Goal: Task Accomplishment & Management: Manage account settings

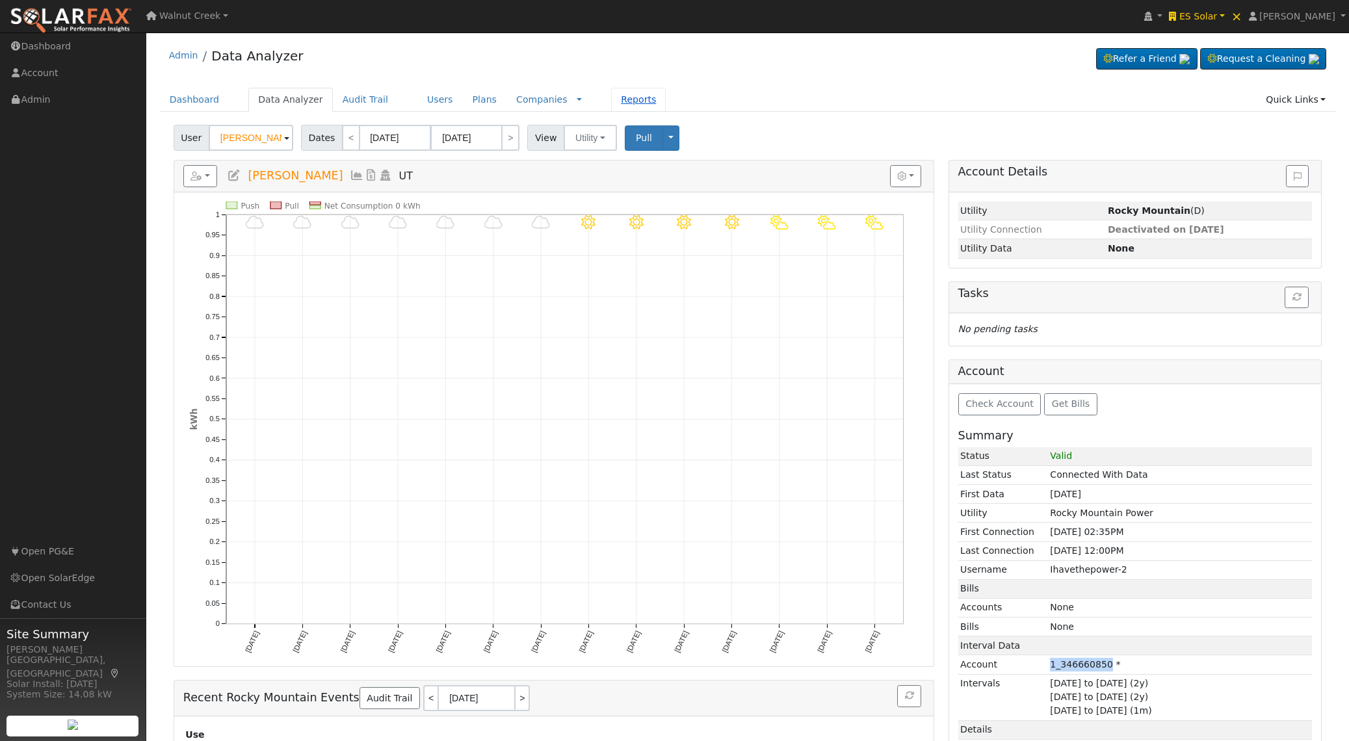
click at [611, 98] on link "Reports" at bounding box center [638, 100] width 55 height 24
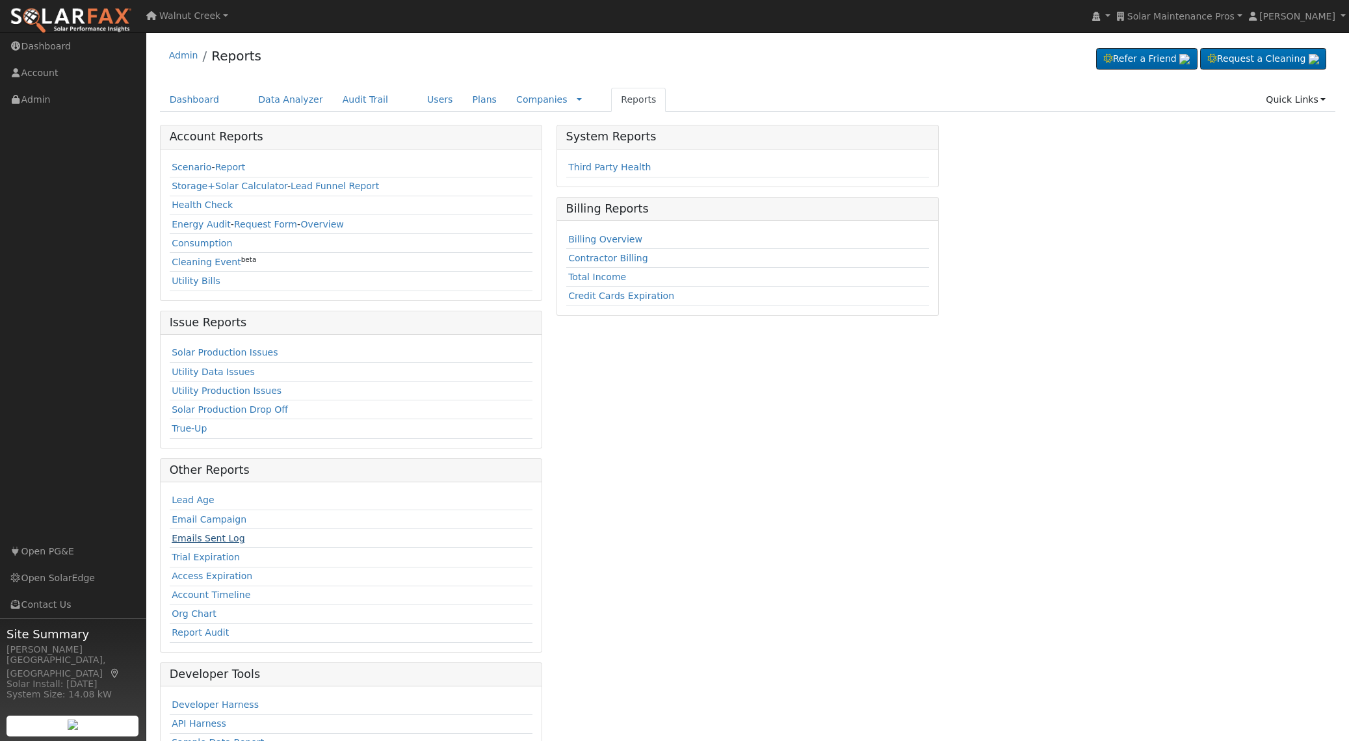
click at [206, 538] on link "Emails Sent Log" at bounding box center [208, 538] width 73 height 10
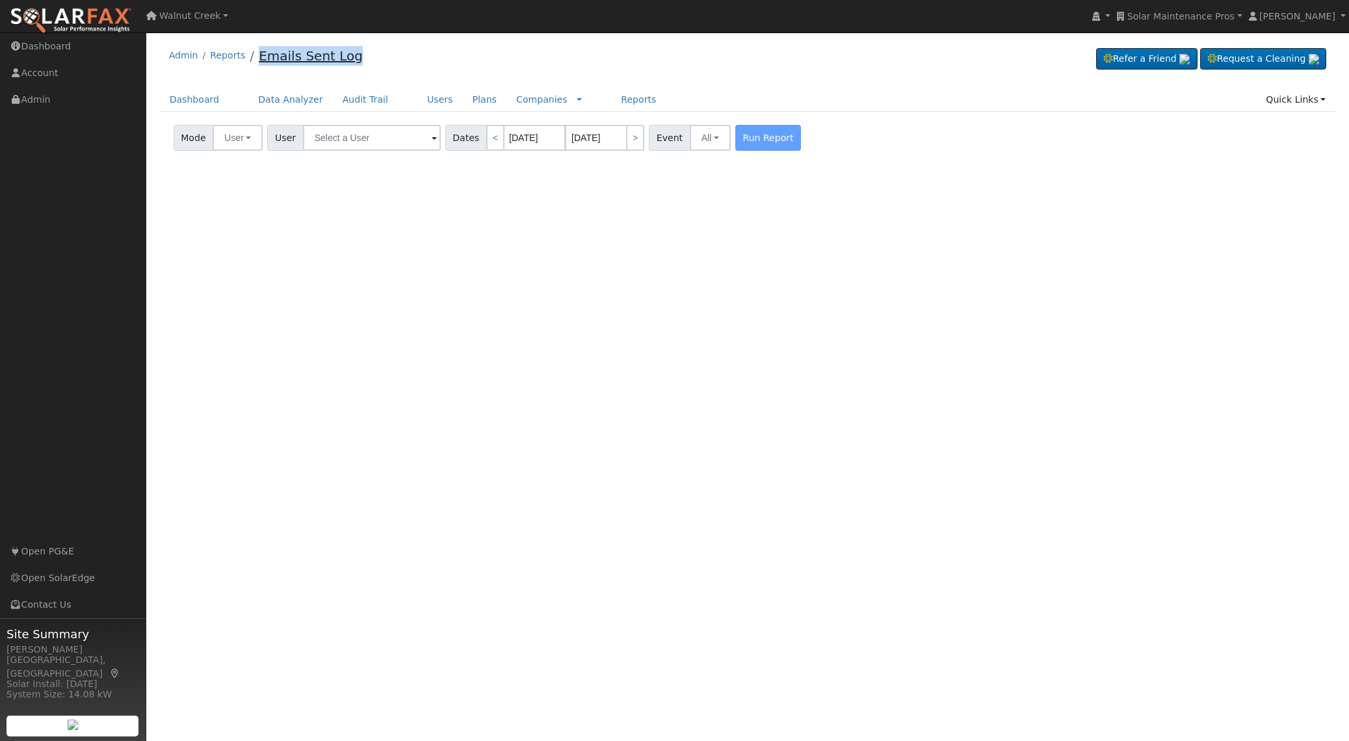
drag, startPoint x: 341, startPoint y: 56, endPoint x: 255, endPoint y: 57, distance: 86.5
click at [255, 57] on div "Admin Reports Emails Sent Log Refer a Friend Request a Cleaning" at bounding box center [748, 59] width 1176 height 40
copy link "Emails Sent Log"
click at [375, 135] on input "text" at bounding box center [372, 138] width 138 height 26
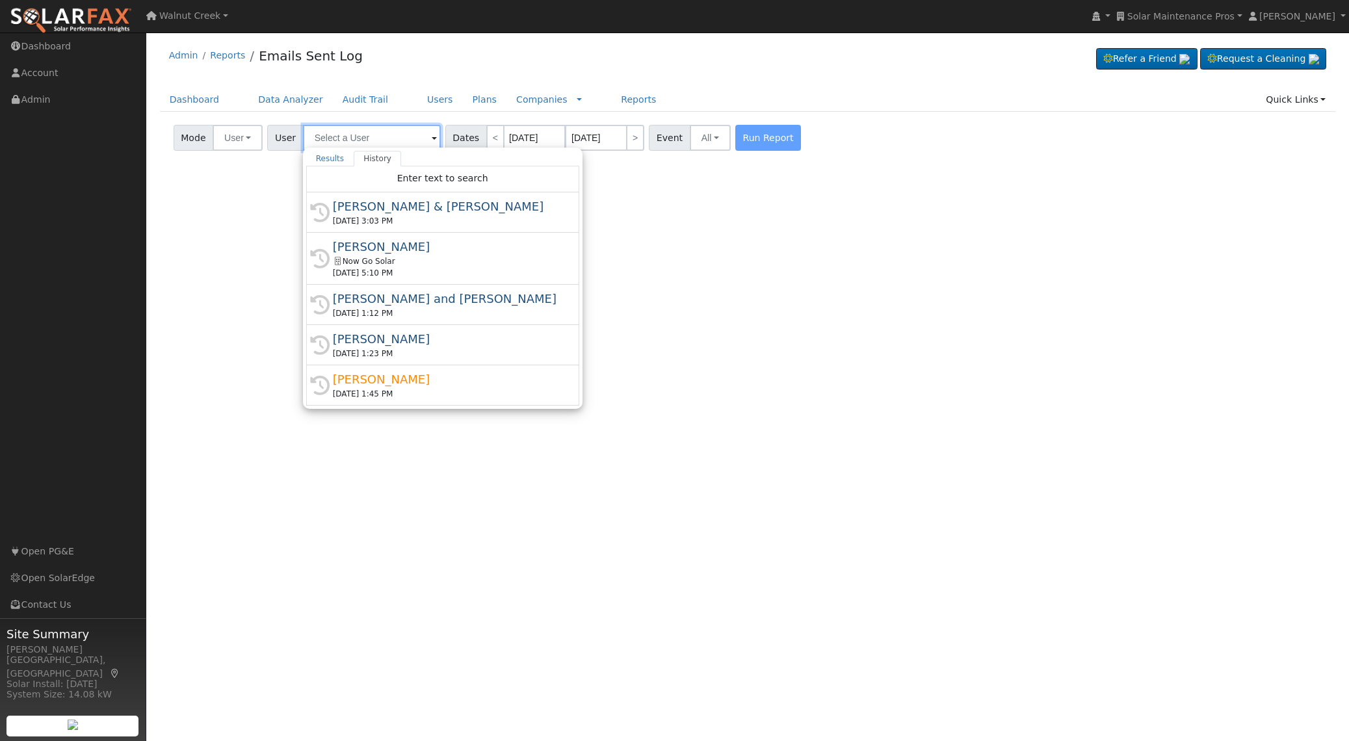
paste input "Sexenian"
type input "Sexenian"
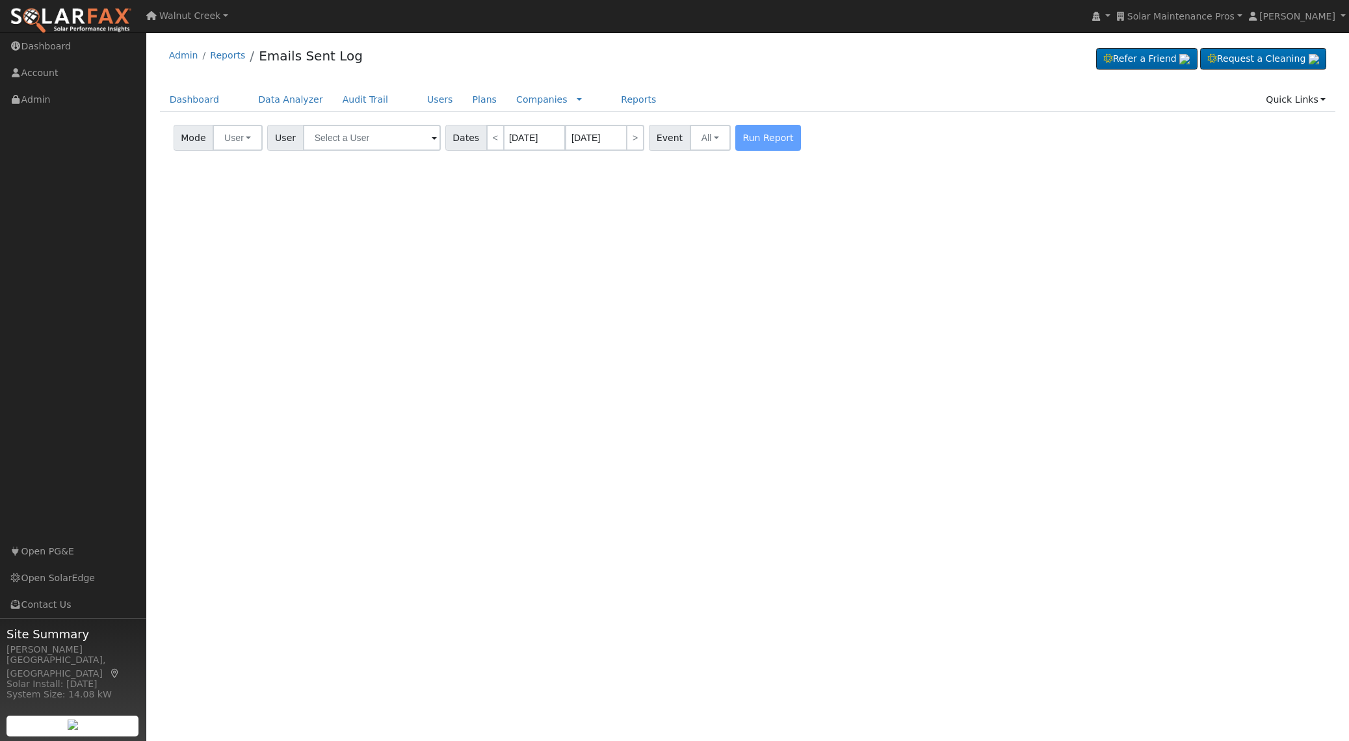
drag, startPoint x: 571, startPoint y: 397, endPoint x: 514, endPoint y: 370, distance: 63.1
click at [570, 397] on div "User Profile First name Last name Email Email Notifications No Emails No Emails…" at bounding box center [747, 387] width 1203 height 709
click at [365, 135] on input "text" at bounding box center [372, 138] width 138 height 26
click at [368, 159] on link "History" at bounding box center [377, 159] width 47 height 16
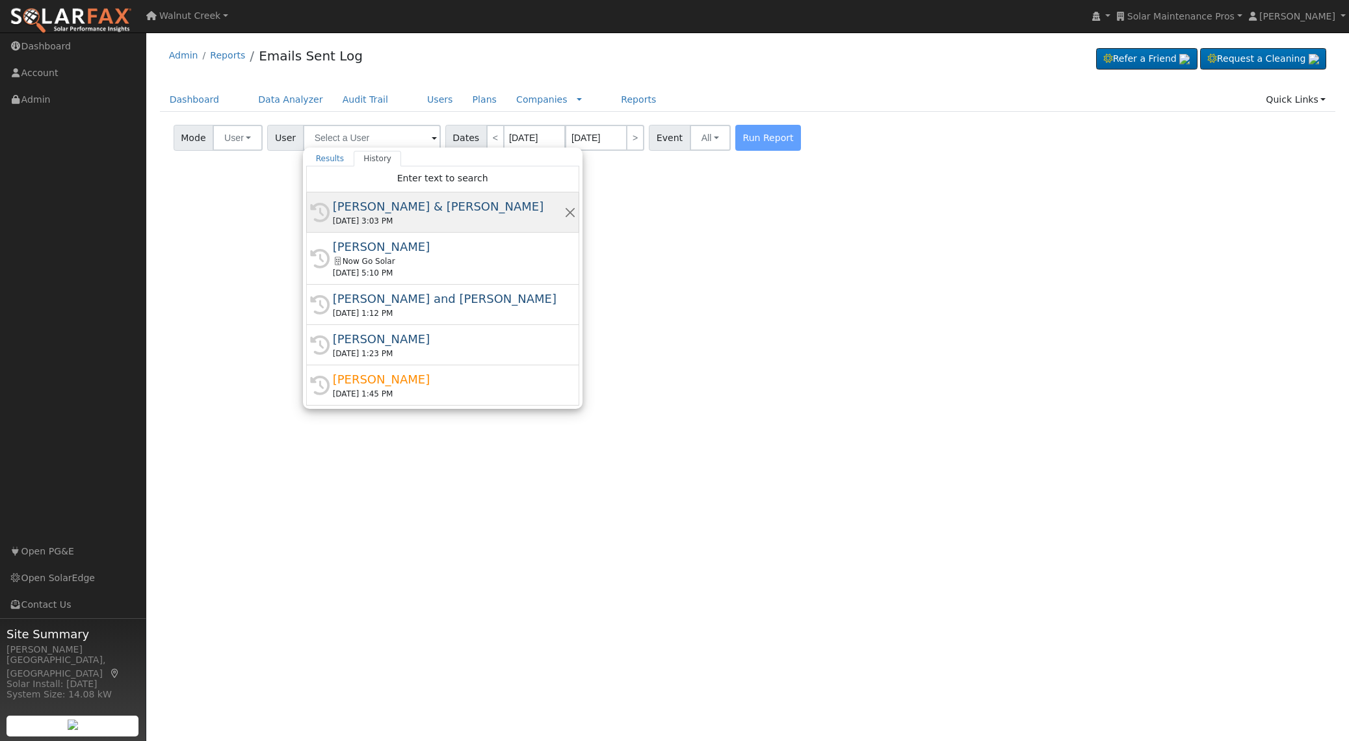
click at [385, 206] on div "George & Silva Sexenian" at bounding box center [448, 207] width 231 height 18
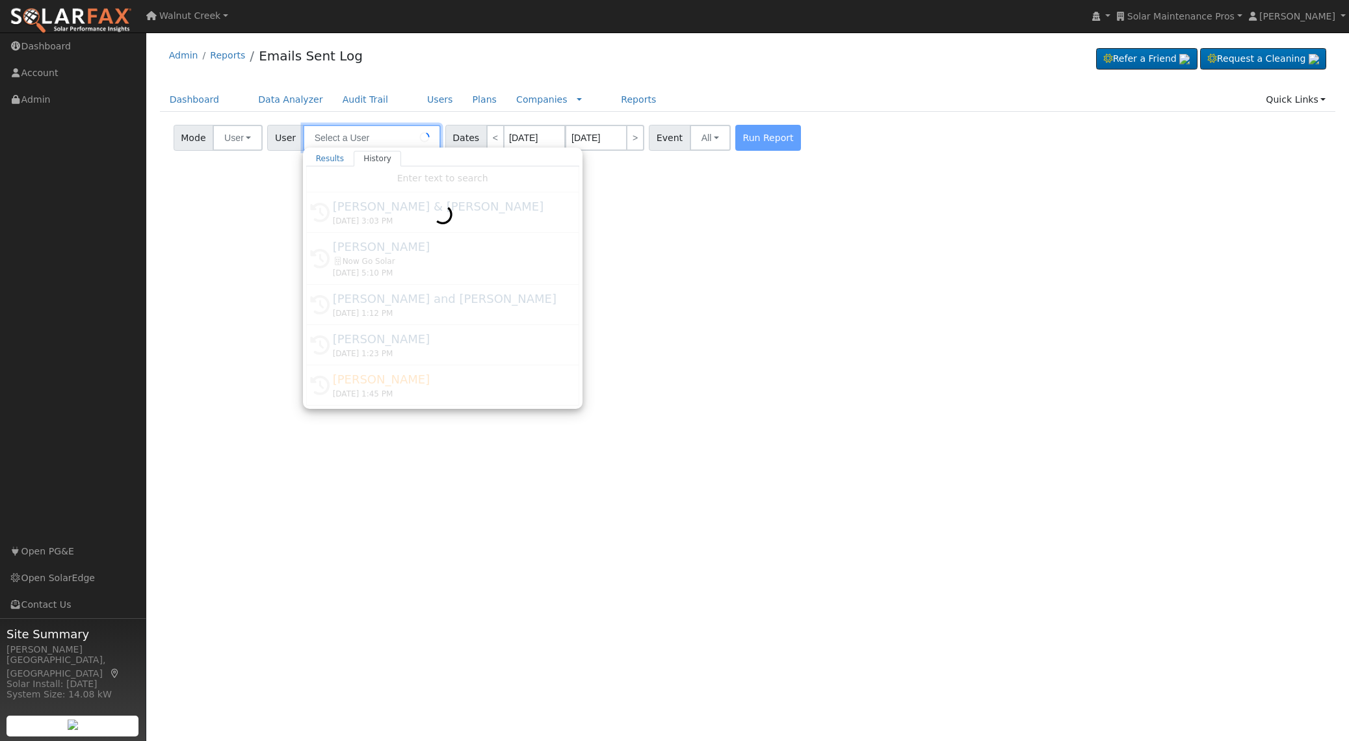
type input "George & Silva Sexenian"
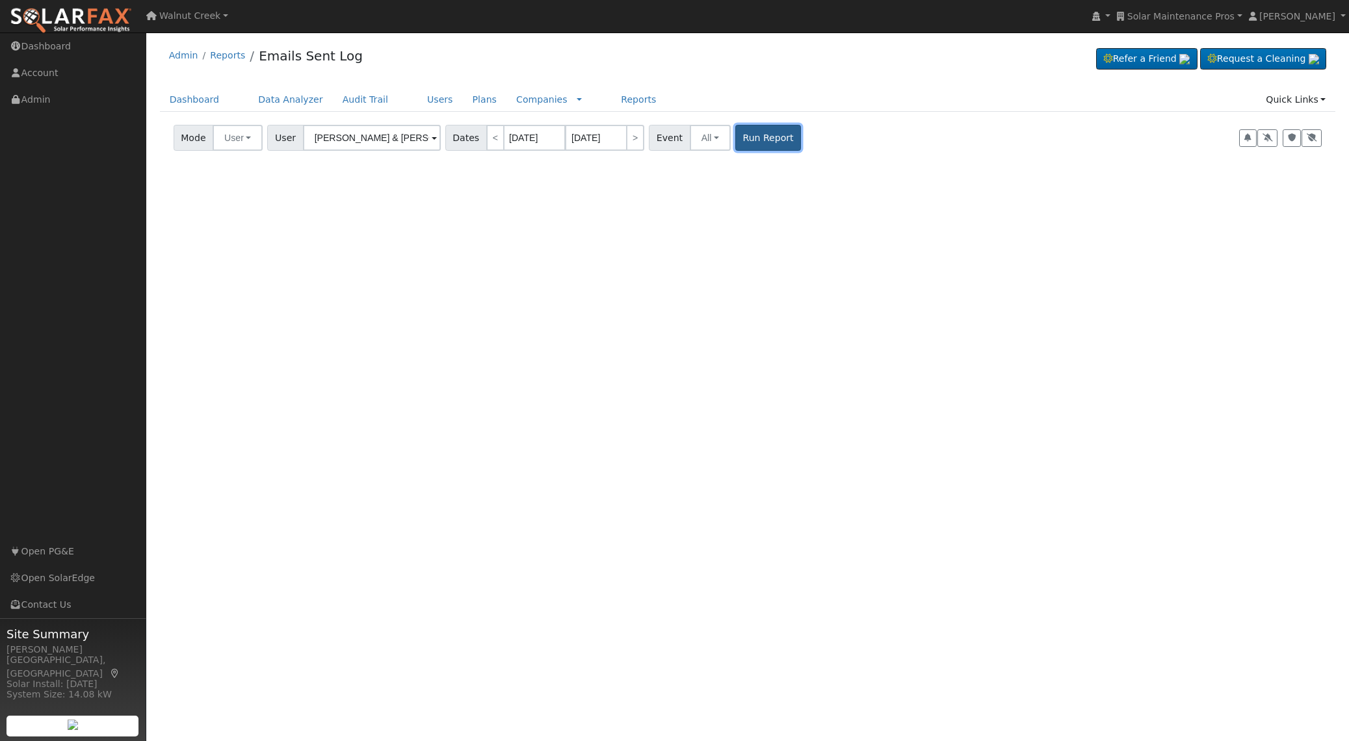
click at [747, 142] on button "Run Report" at bounding box center [768, 138] width 66 height 26
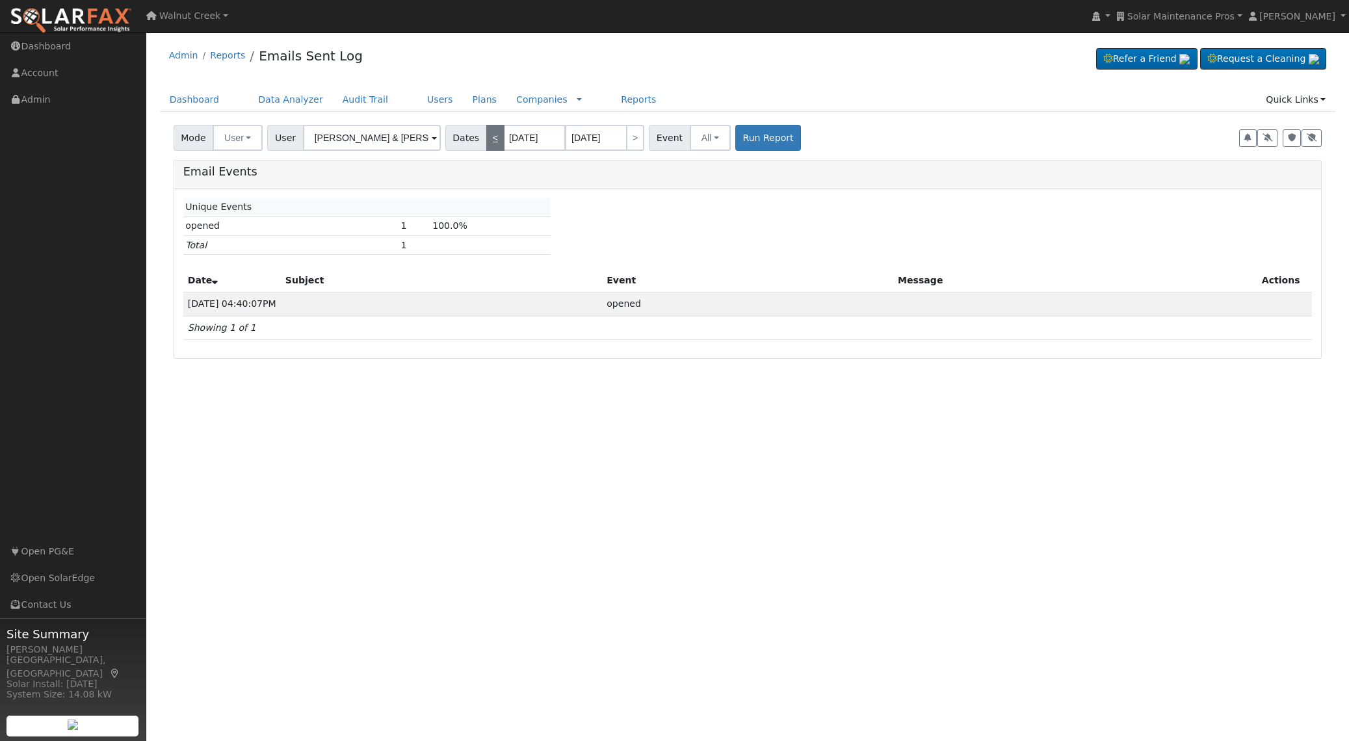
click at [486, 143] on link "<" at bounding box center [495, 138] width 18 height 26
type input "09/10/2025"
click at [509, 140] on input "09/10/2025" at bounding box center [535, 138] width 62 height 26
click at [497, 230] on span "7" at bounding box center [500, 230] width 25 height 25
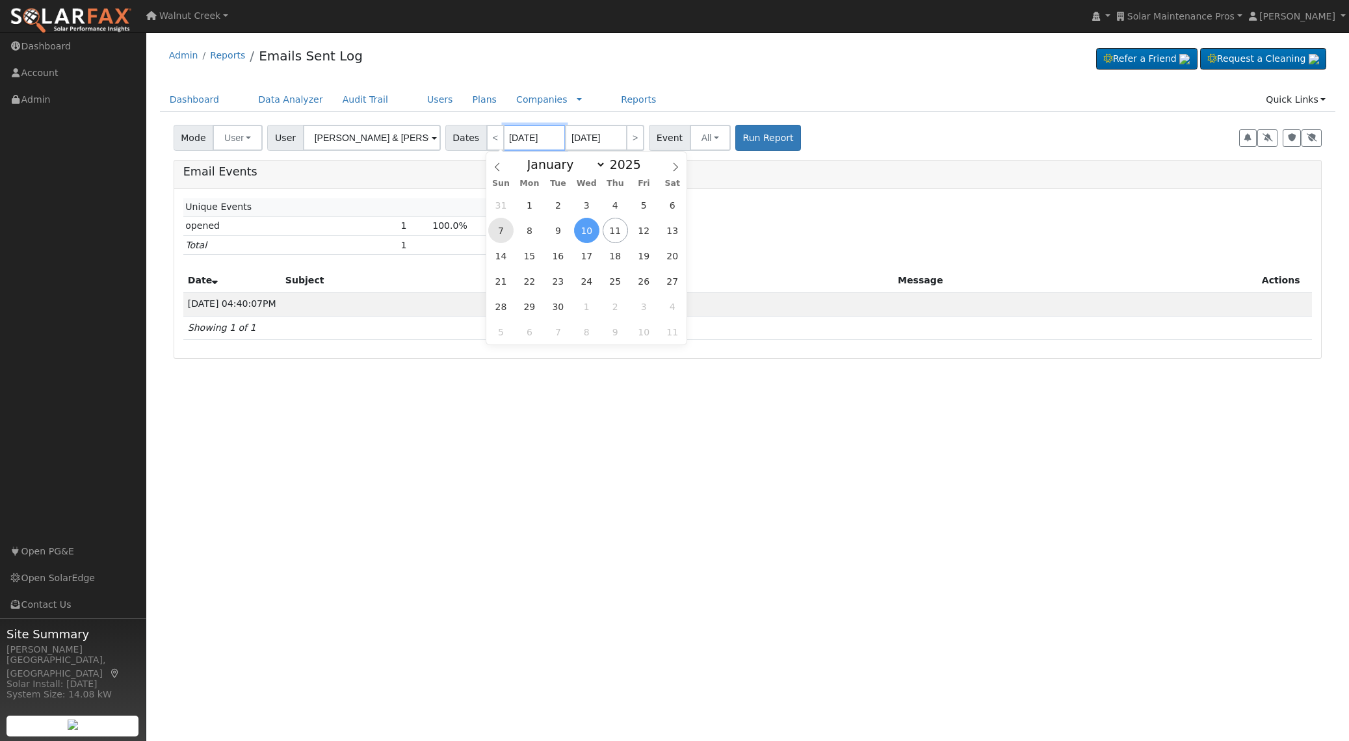
type input "09/07/2025"
click at [774, 141] on button "Run Report" at bounding box center [768, 138] width 66 height 26
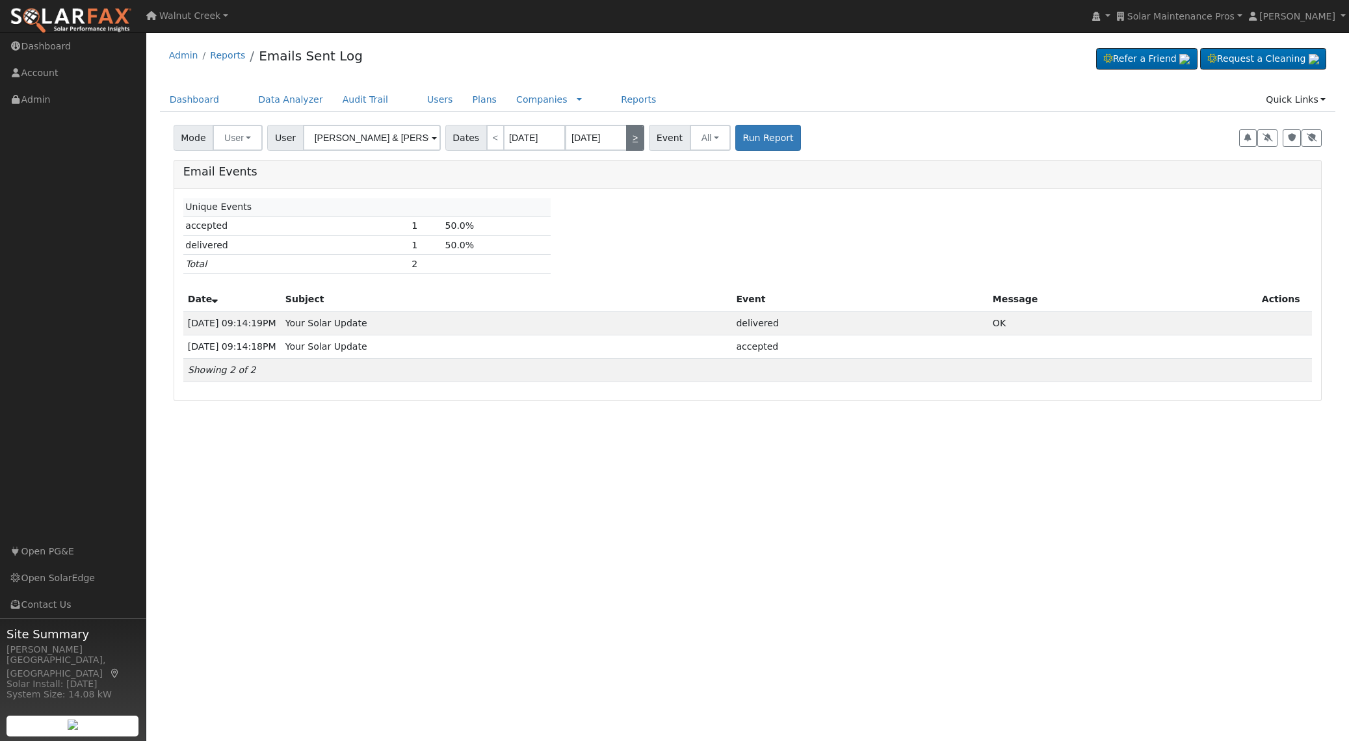
click at [626, 143] on link ">" at bounding box center [635, 138] width 18 height 26
type input "09/08/2025"
click at [735, 140] on button "Run Report" at bounding box center [768, 138] width 66 height 26
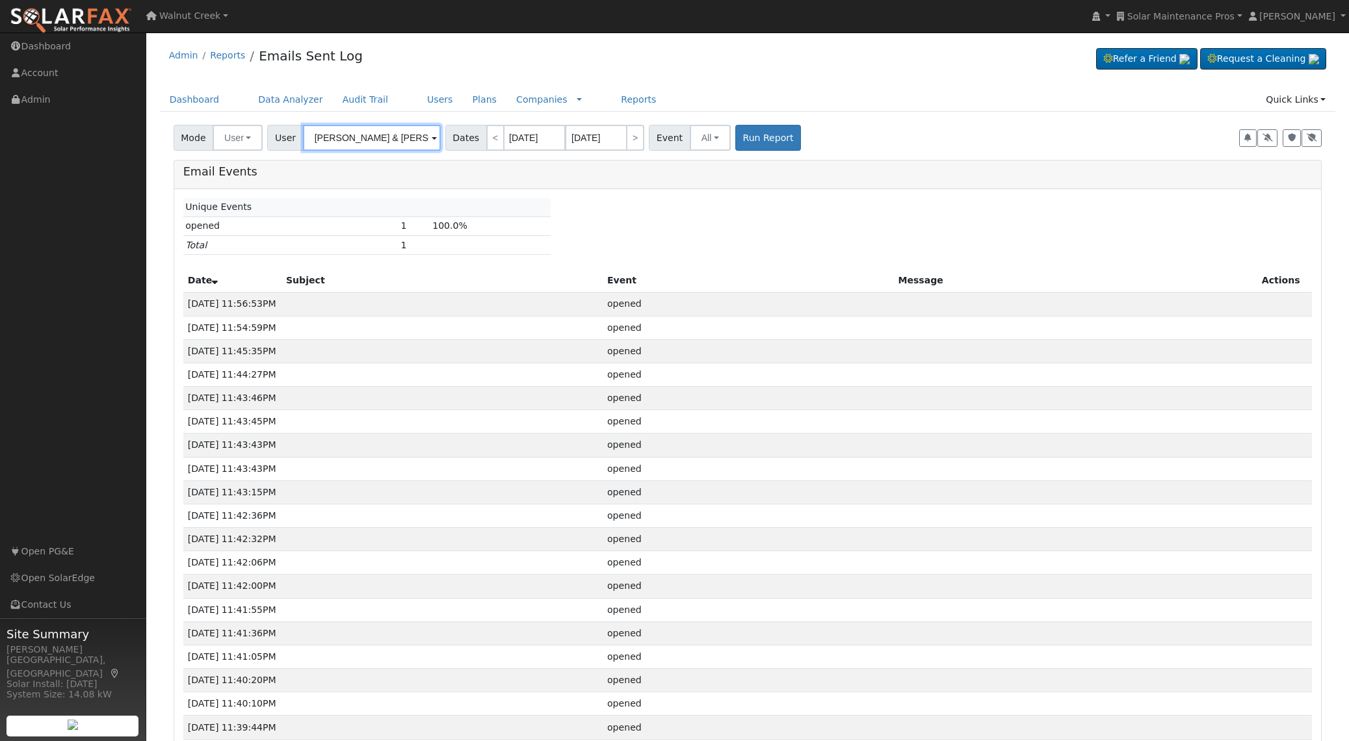
click at [401, 135] on input "George & Silva Sexenian" at bounding box center [372, 138] width 138 height 26
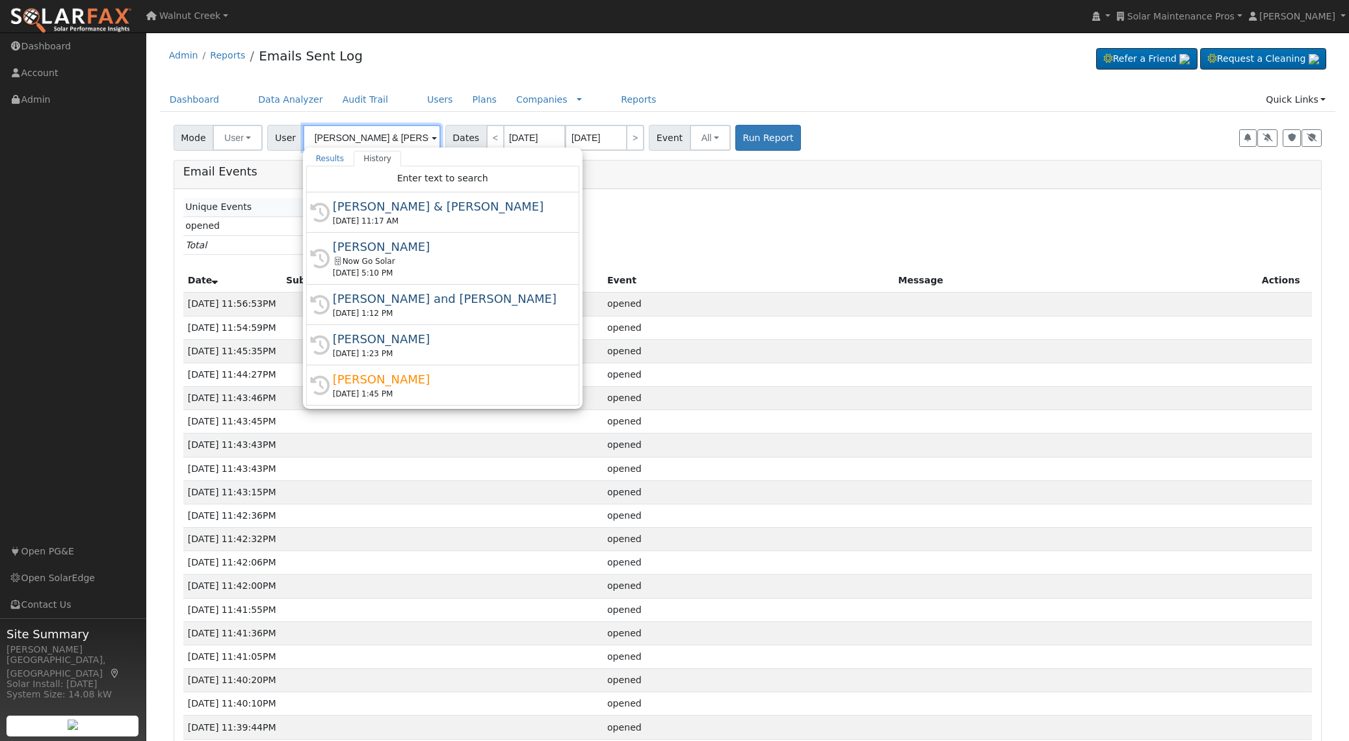
click at [397, 137] on input "George & Silva Sexenian" at bounding box center [372, 138] width 138 height 26
click at [397, 137] on input "[PERSON_NAME] & [PERSON_NAME]" at bounding box center [372, 138] width 138 height 26
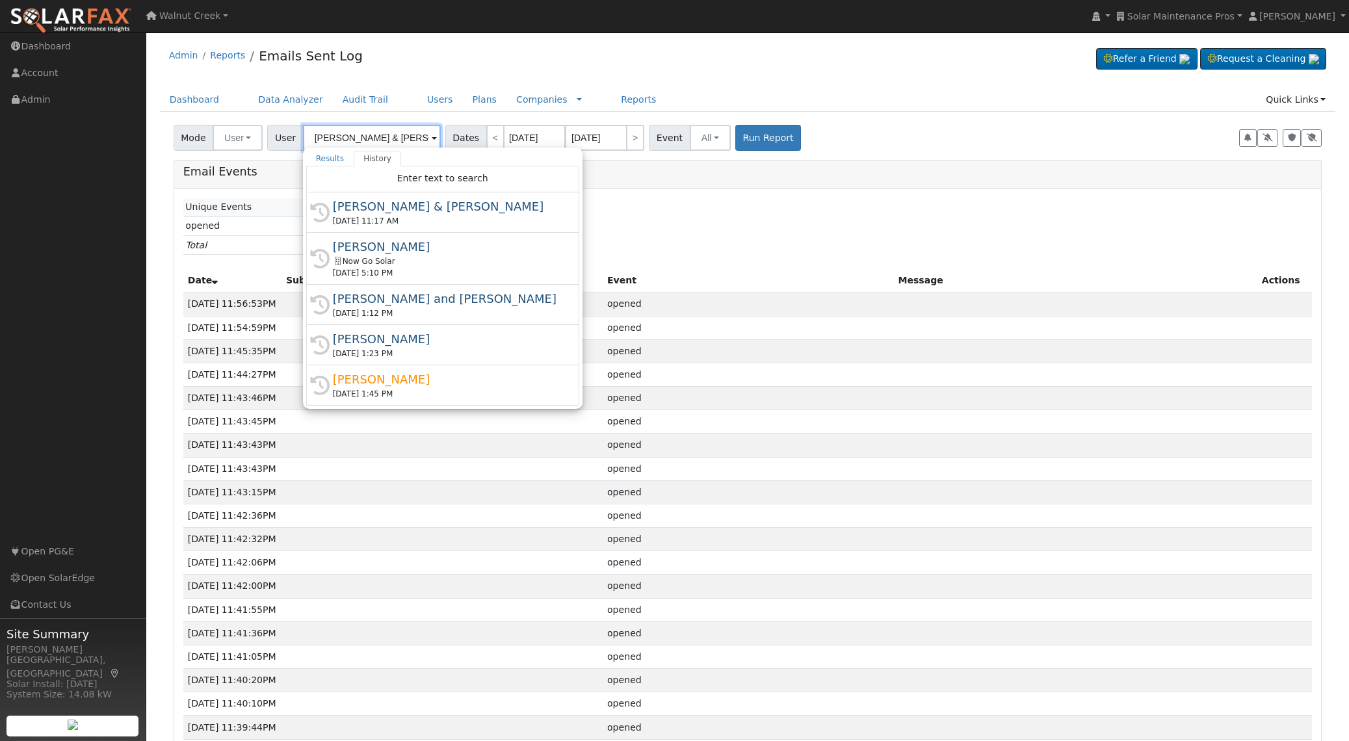
click at [397, 137] on input "[PERSON_NAME] & [PERSON_NAME]" at bounding box center [372, 138] width 138 height 26
click at [430, 103] on link "Users" at bounding box center [440, 100] width 46 height 24
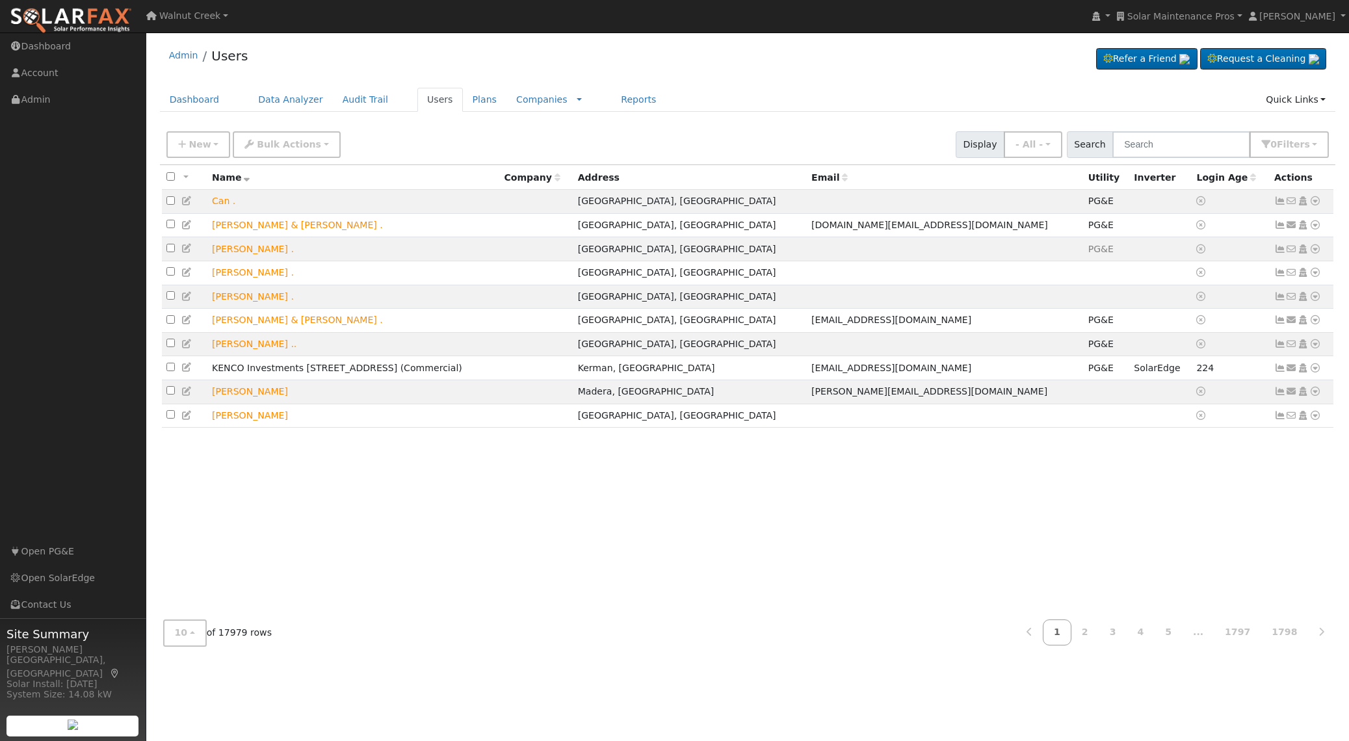
click at [1113, 144] on span "Search" at bounding box center [1090, 144] width 46 height 27
click at [1183, 154] on input "text" at bounding box center [1182, 144] width 138 height 27
paste input "George & Silva Sexenian"
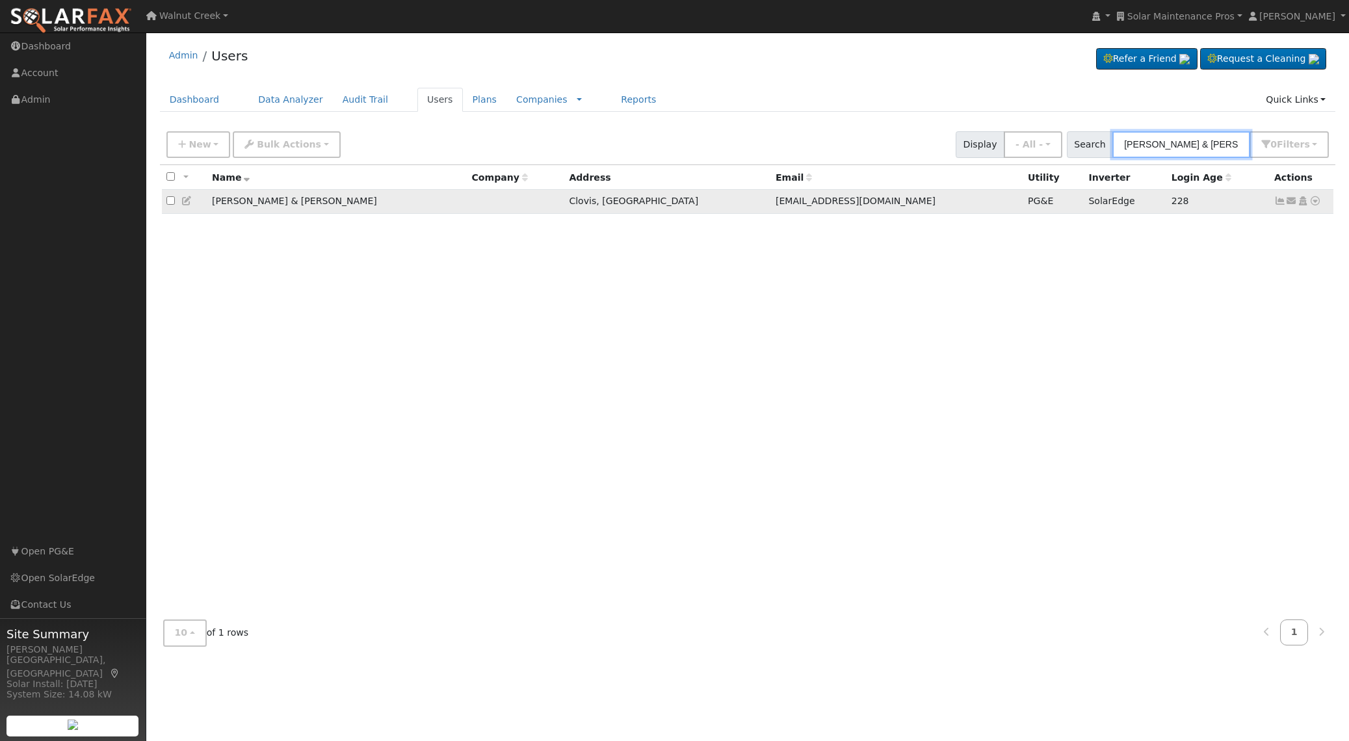
type input "George & Silva Sexenian"
click at [186, 201] on icon at bounding box center [187, 200] width 12 height 9
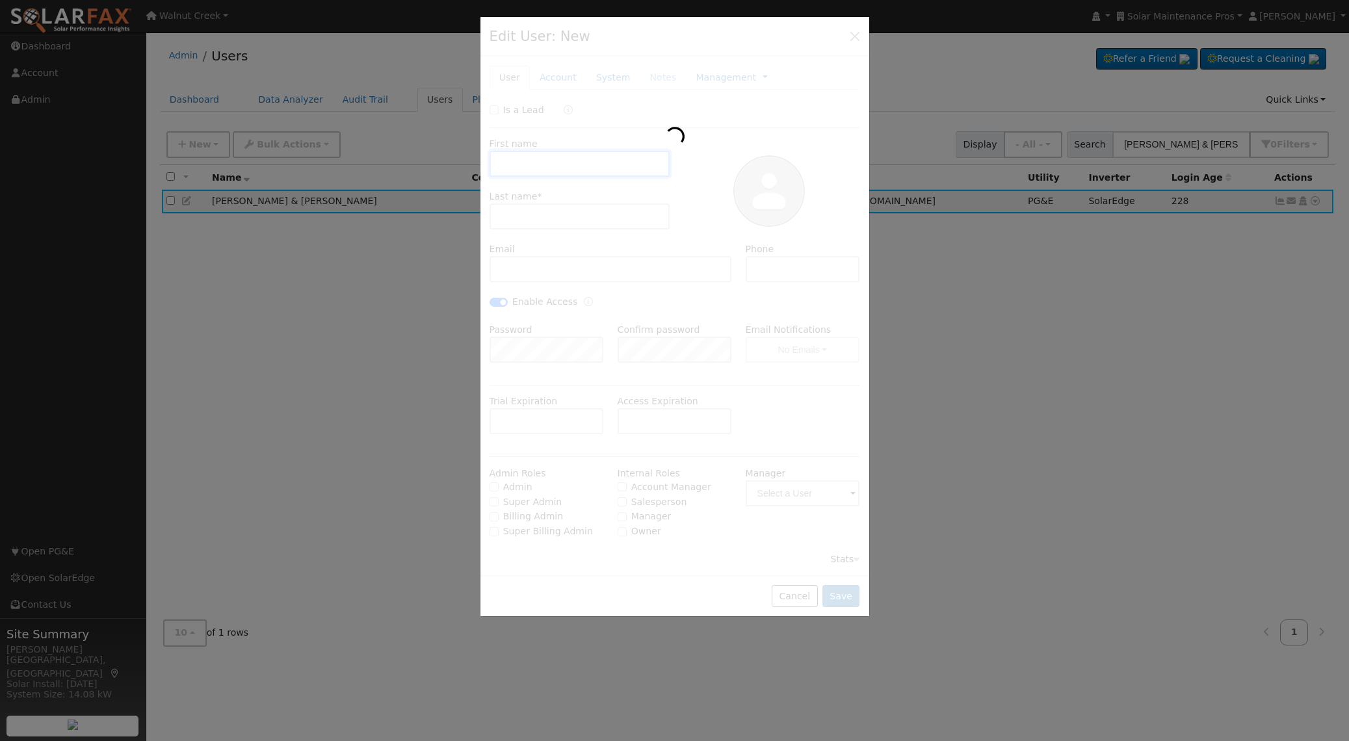
type input "George & Silva"
type input "Sexenian"
type input "ssexenian@hotmail.com"
type input "559-430-6047"
checkbox input "true"
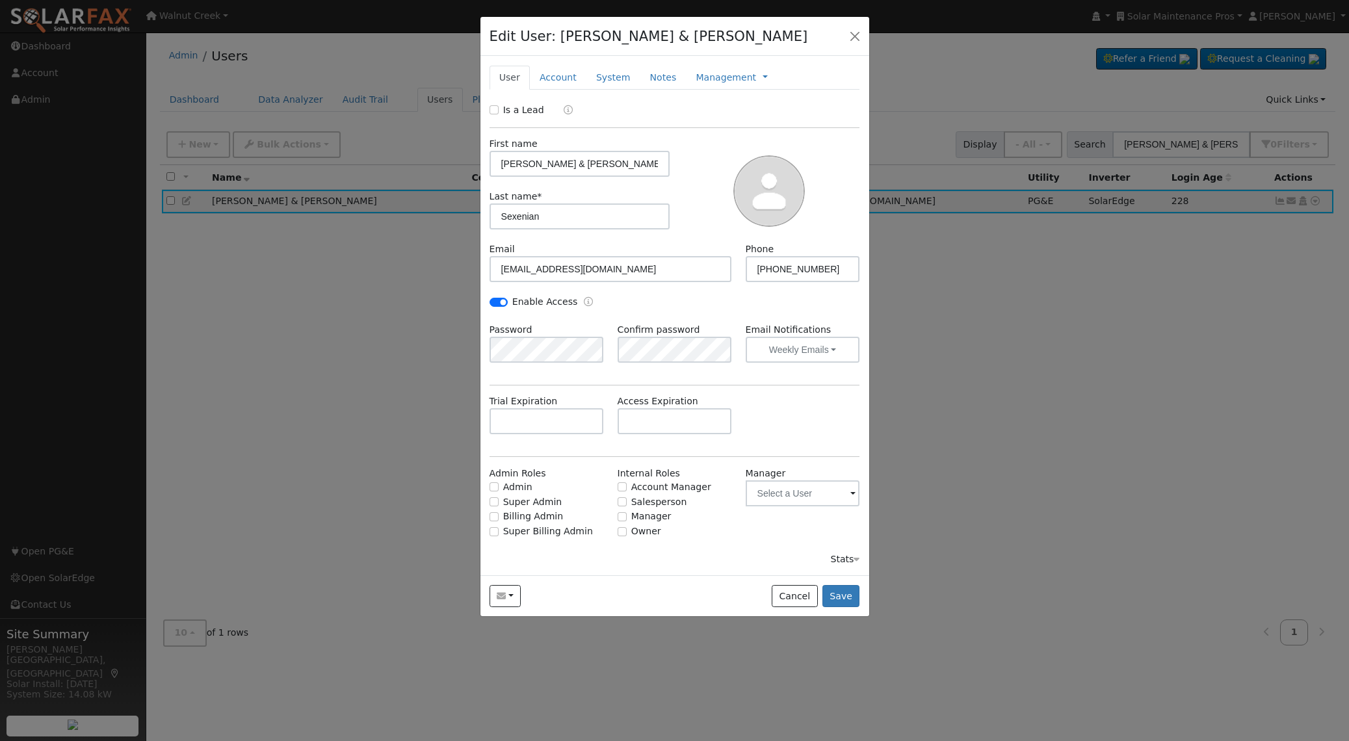
drag, startPoint x: 835, startPoint y: 554, endPoint x: 821, endPoint y: 549, distance: 15.2
click at [835, 554] on div "Stats" at bounding box center [844, 560] width 29 height 14
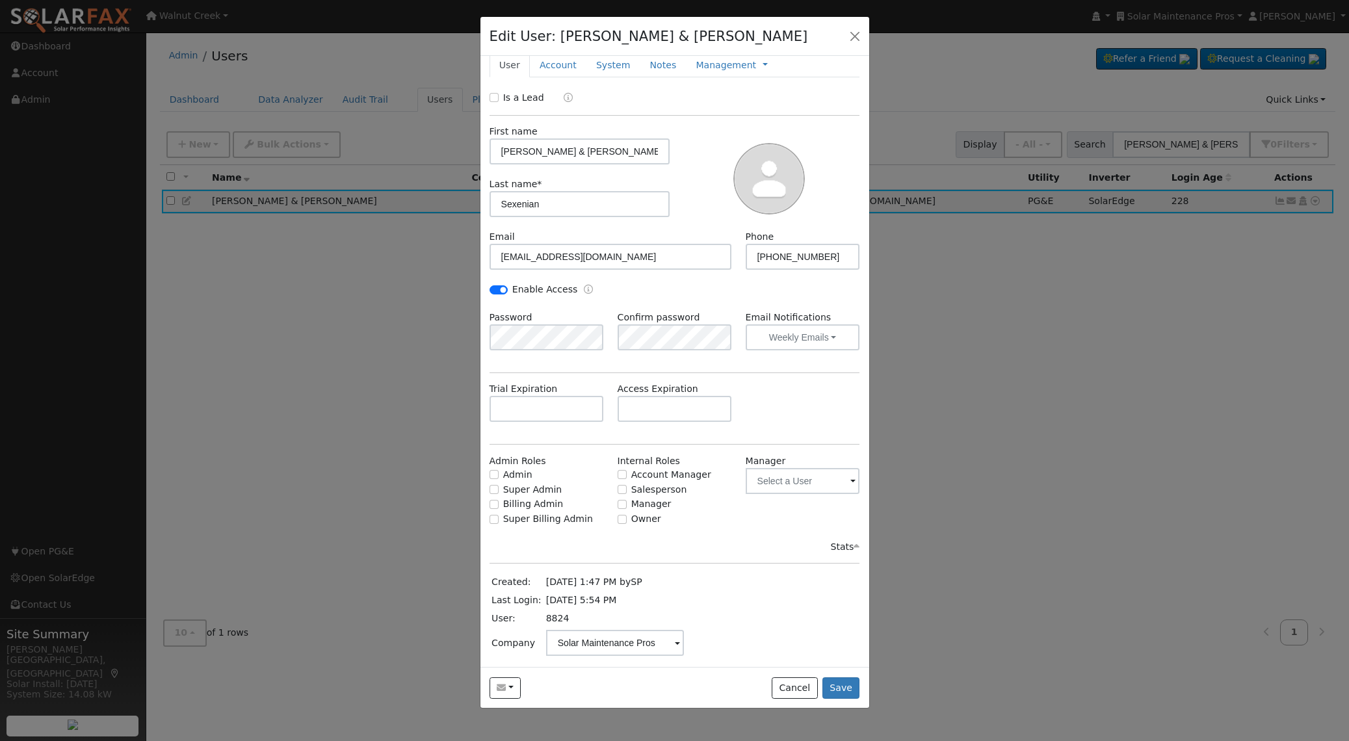
click at [553, 618] on td "8824" at bounding box center [615, 619] width 142 height 18
copy td "8824"
click at [856, 41] on button "button" at bounding box center [855, 36] width 18 height 18
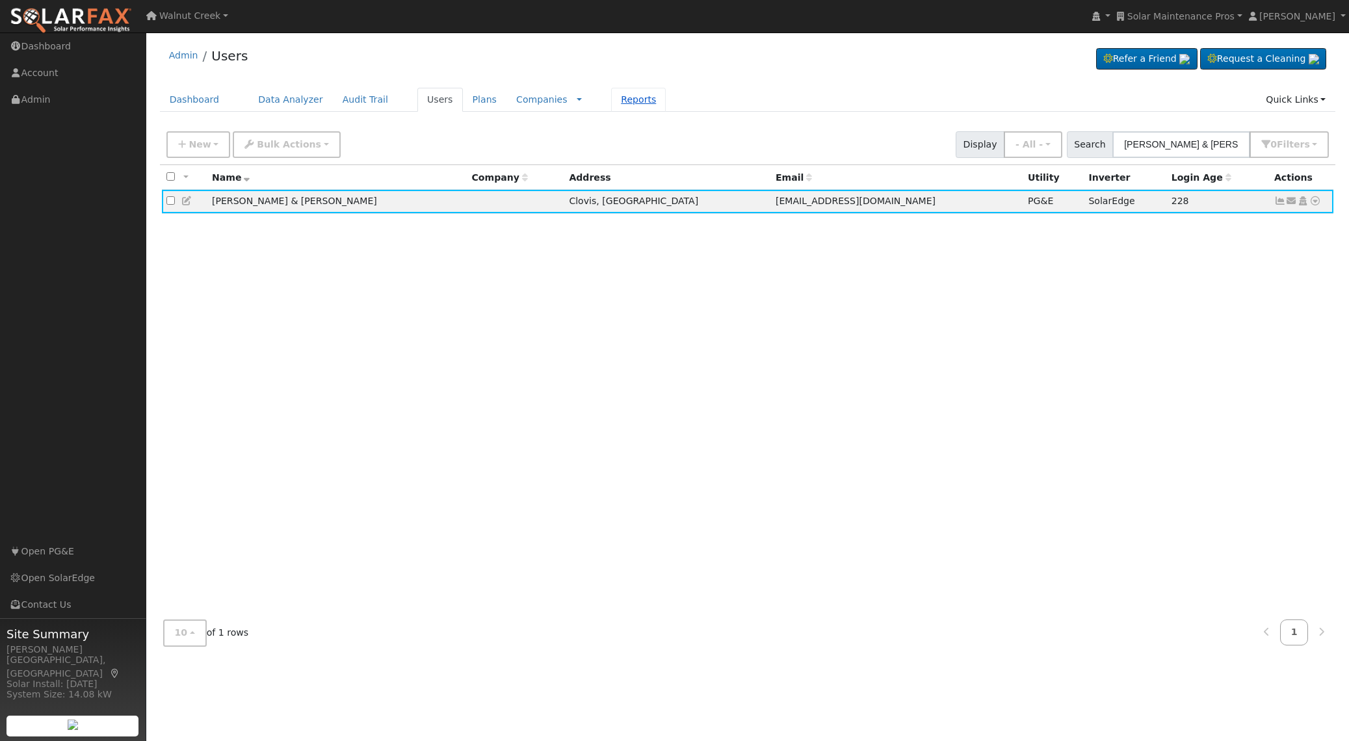
click at [632, 101] on link "Reports" at bounding box center [638, 100] width 55 height 24
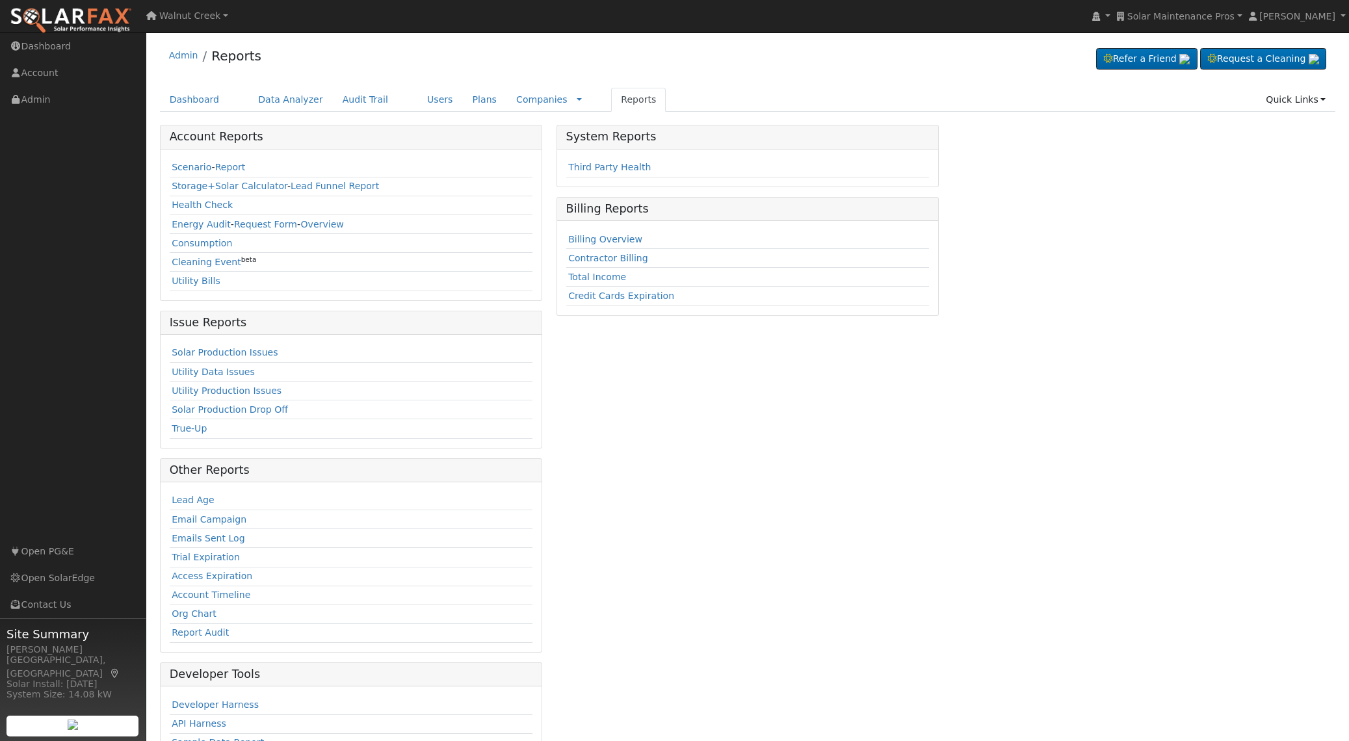
click at [221, 544] on td "Emails Sent Log" at bounding box center [352, 538] width 364 height 19
click at [224, 542] on link "Emails Sent Log" at bounding box center [208, 538] width 73 height 10
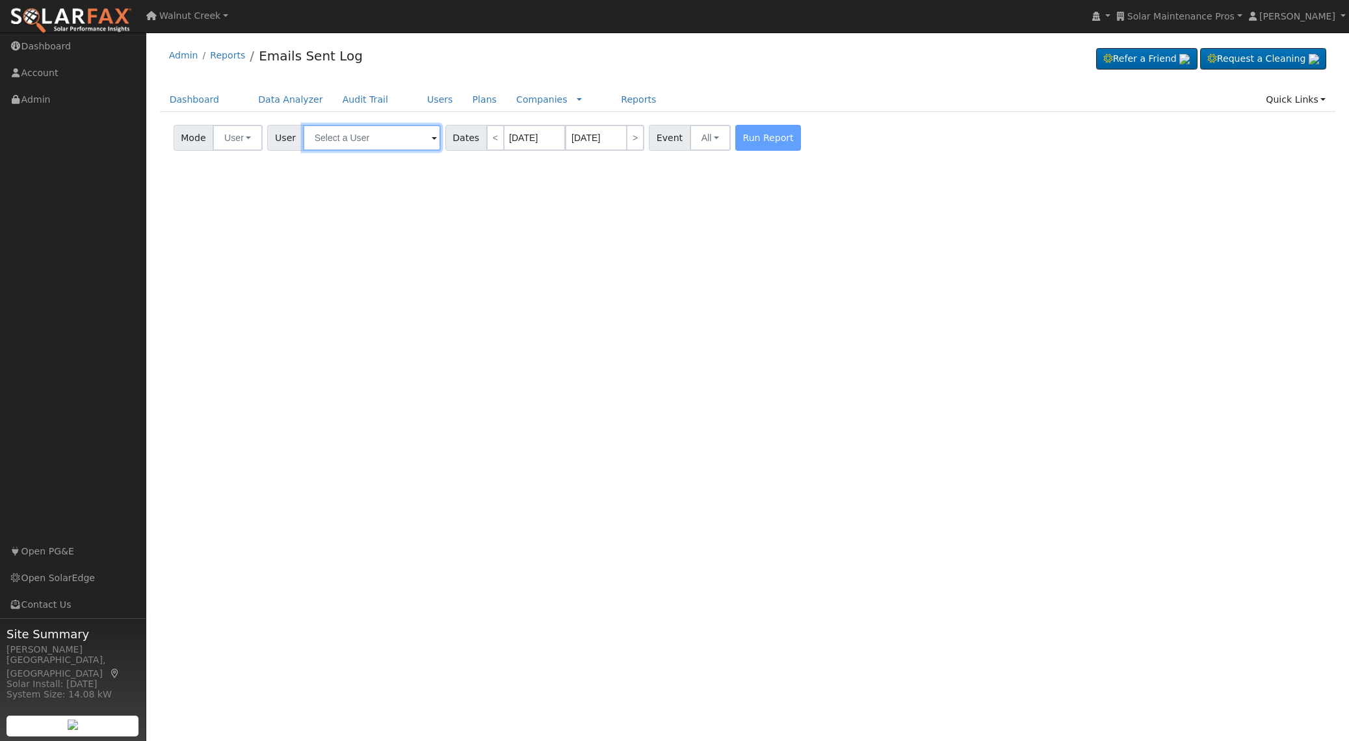
click at [365, 144] on input "text" at bounding box center [372, 138] width 138 height 26
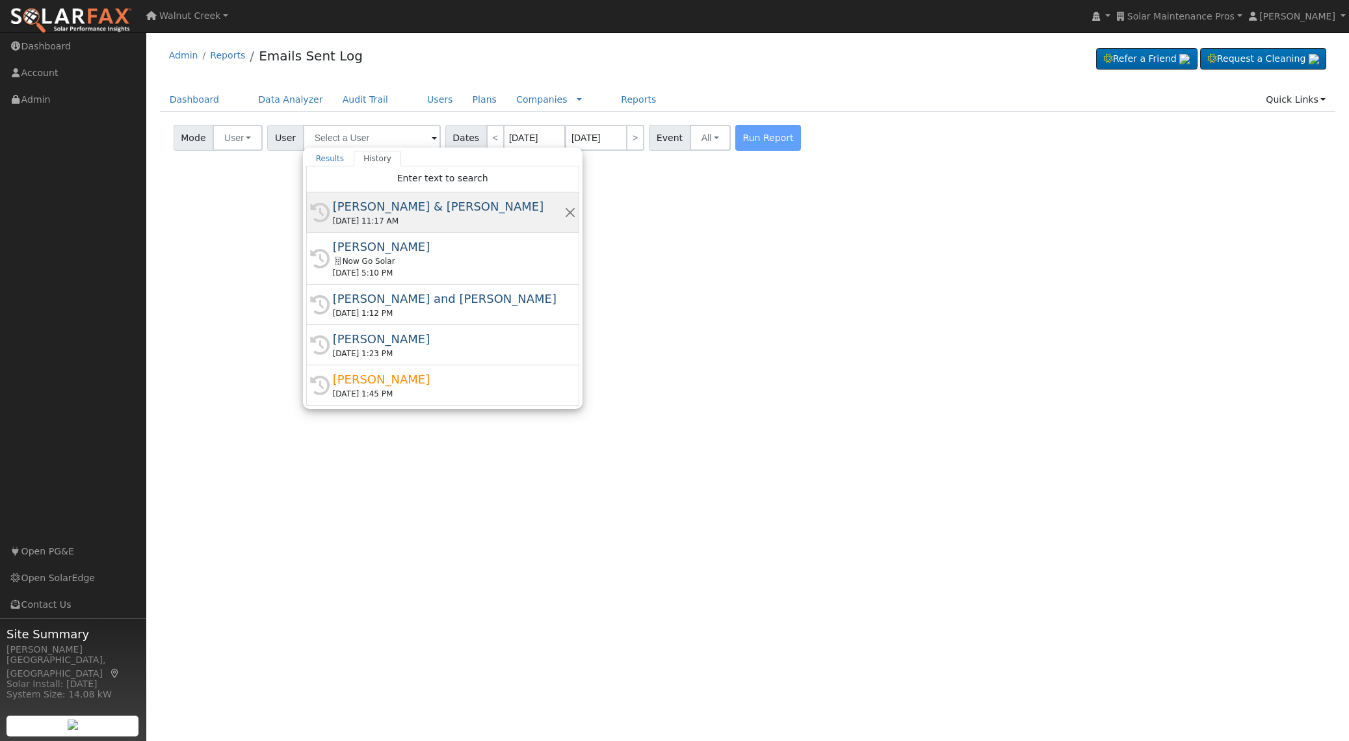
click at [384, 224] on div "[DATE] 11:17 AM" at bounding box center [448, 221] width 231 height 12
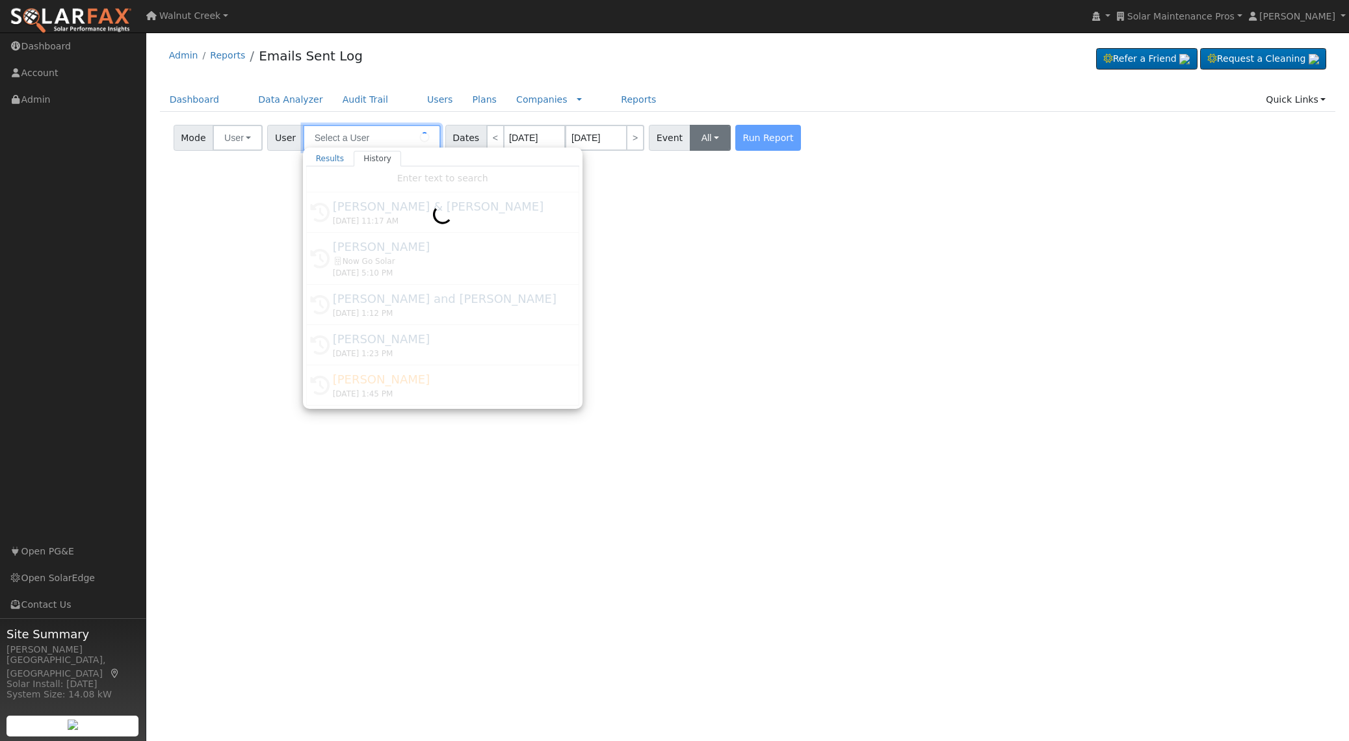
type input "[PERSON_NAME] & [PERSON_NAME]"
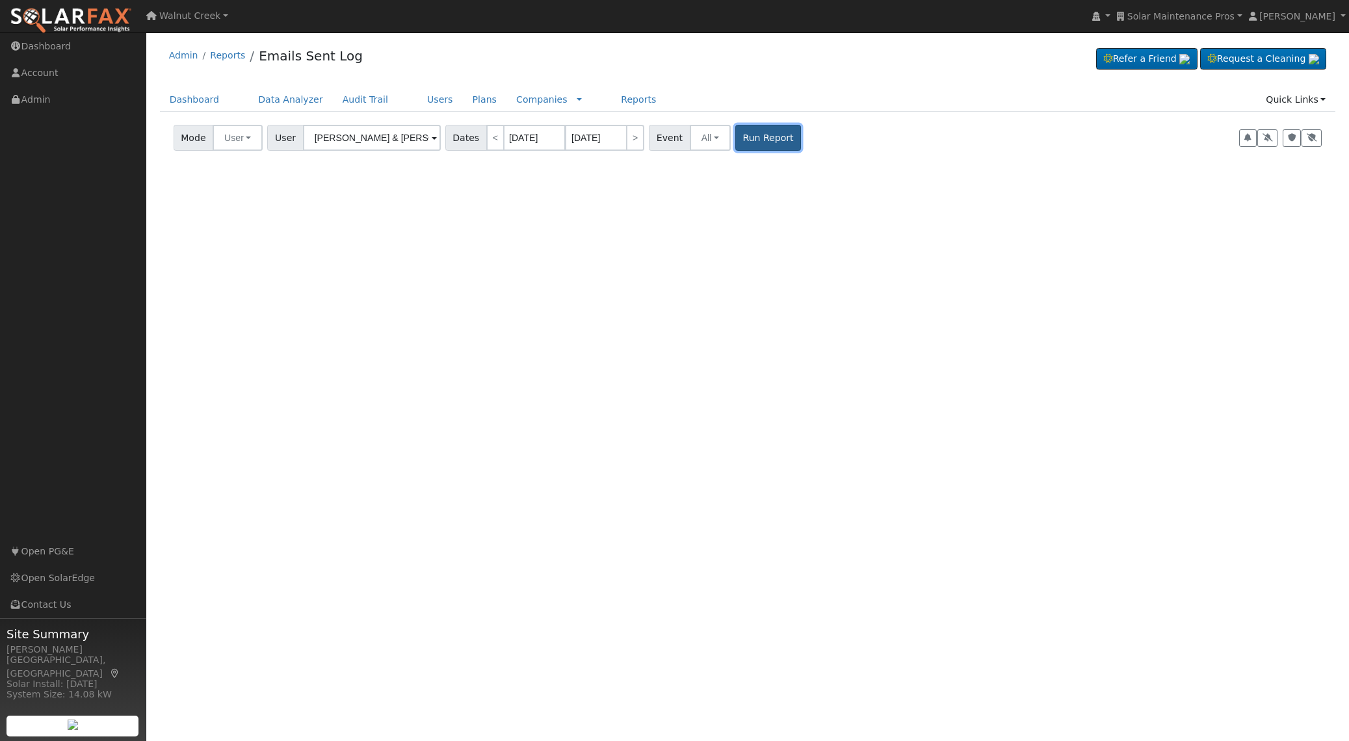
click at [745, 140] on button "Run Report" at bounding box center [768, 138] width 66 height 26
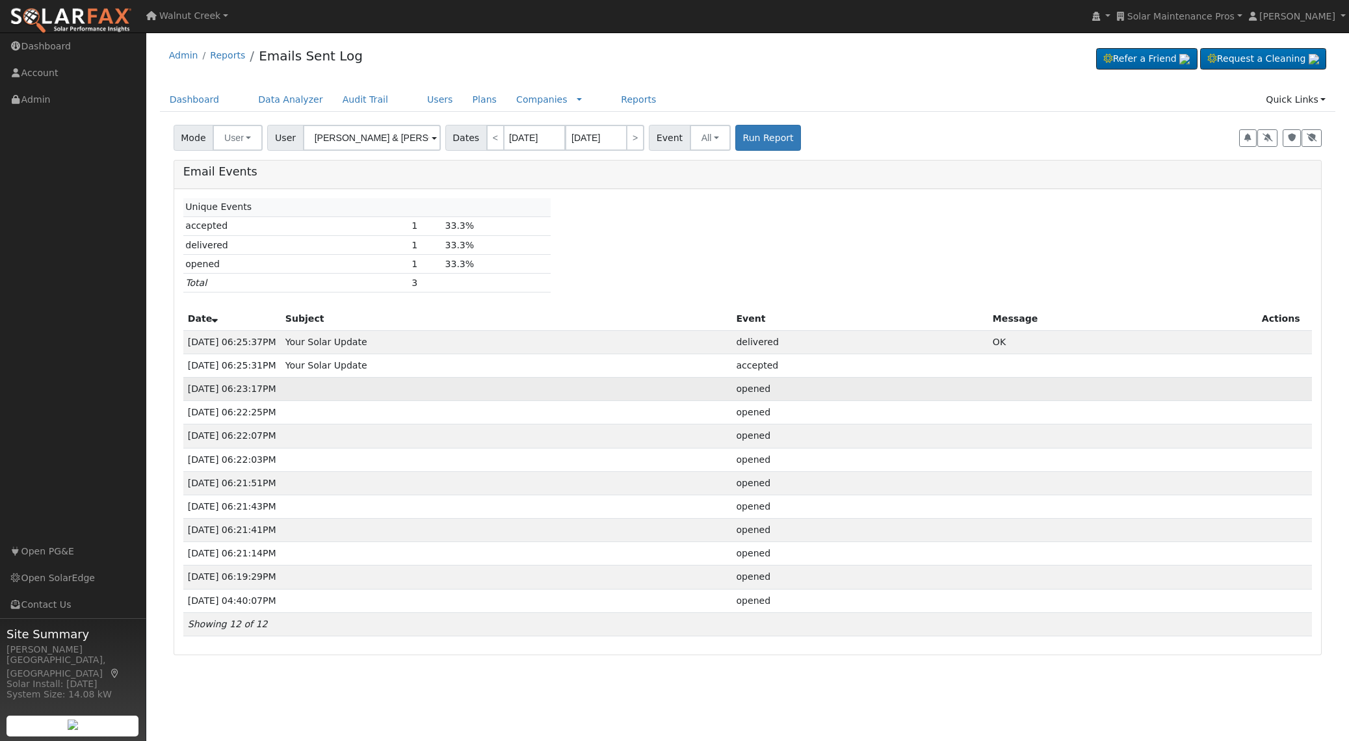
click at [619, 396] on td at bounding box center [506, 389] width 451 height 23
click at [621, 387] on td at bounding box center [506, 389] width 451 height 23
click at [367, 527] on td at bounding box center [506, 530] width 451 height 23
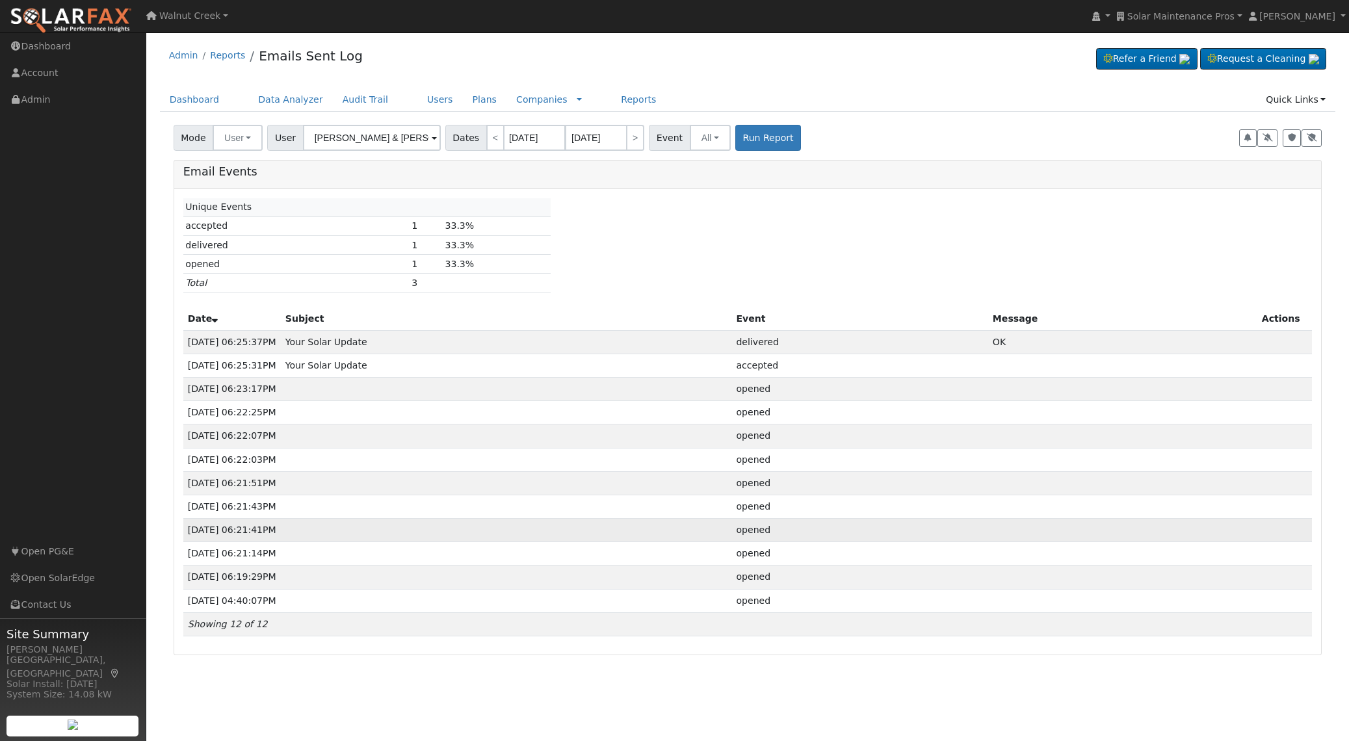
click at [359, 529] on td at bounding box center [506, 530] width 451 height 23
